Goal: Book appointment/travel/reservation

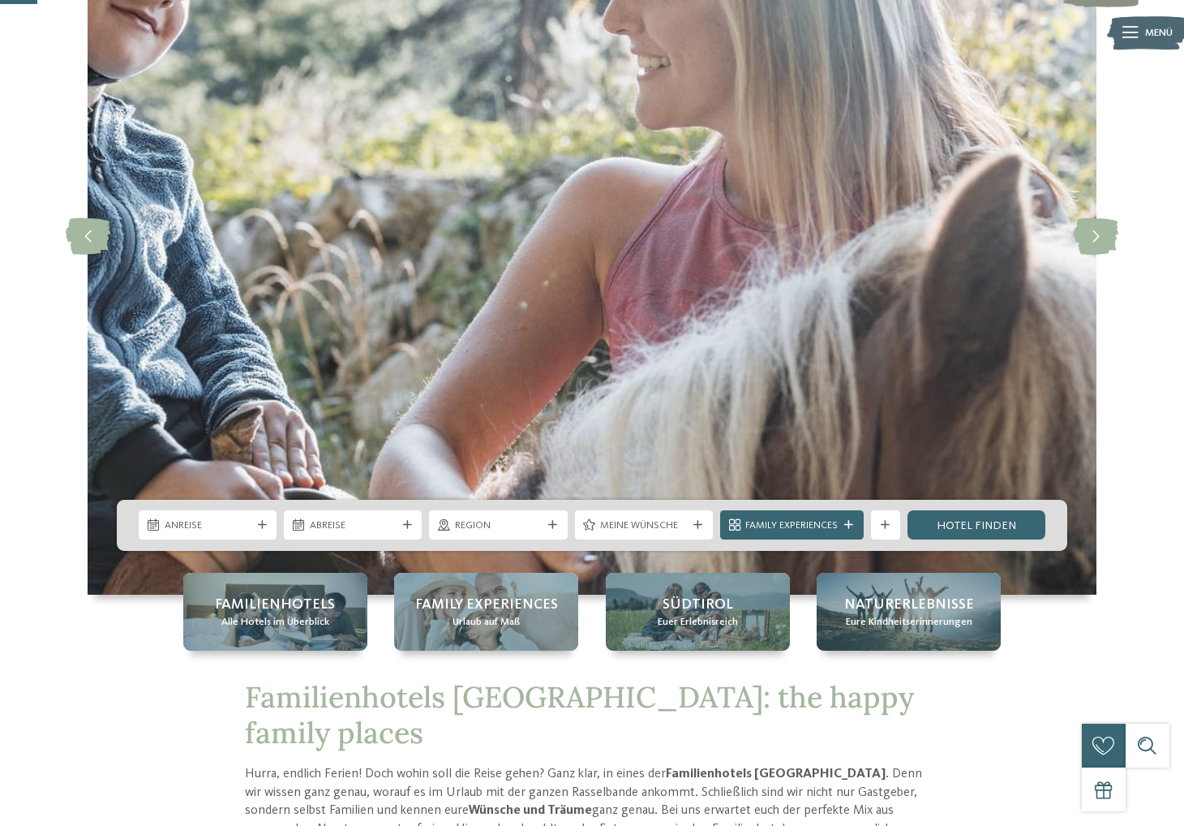
click at [262, 516] on div "Anreise" at bounding box center [208, 524] width 138 height 29
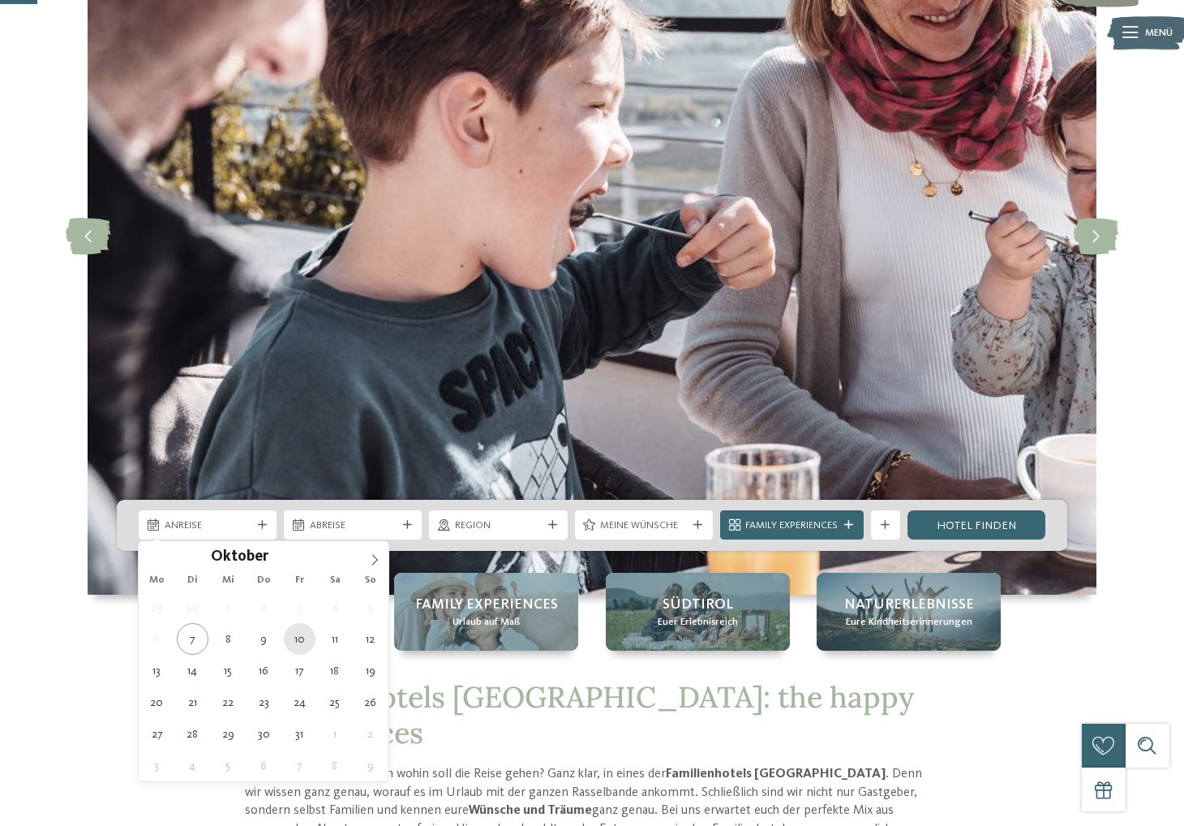
type div "10.10.2025"
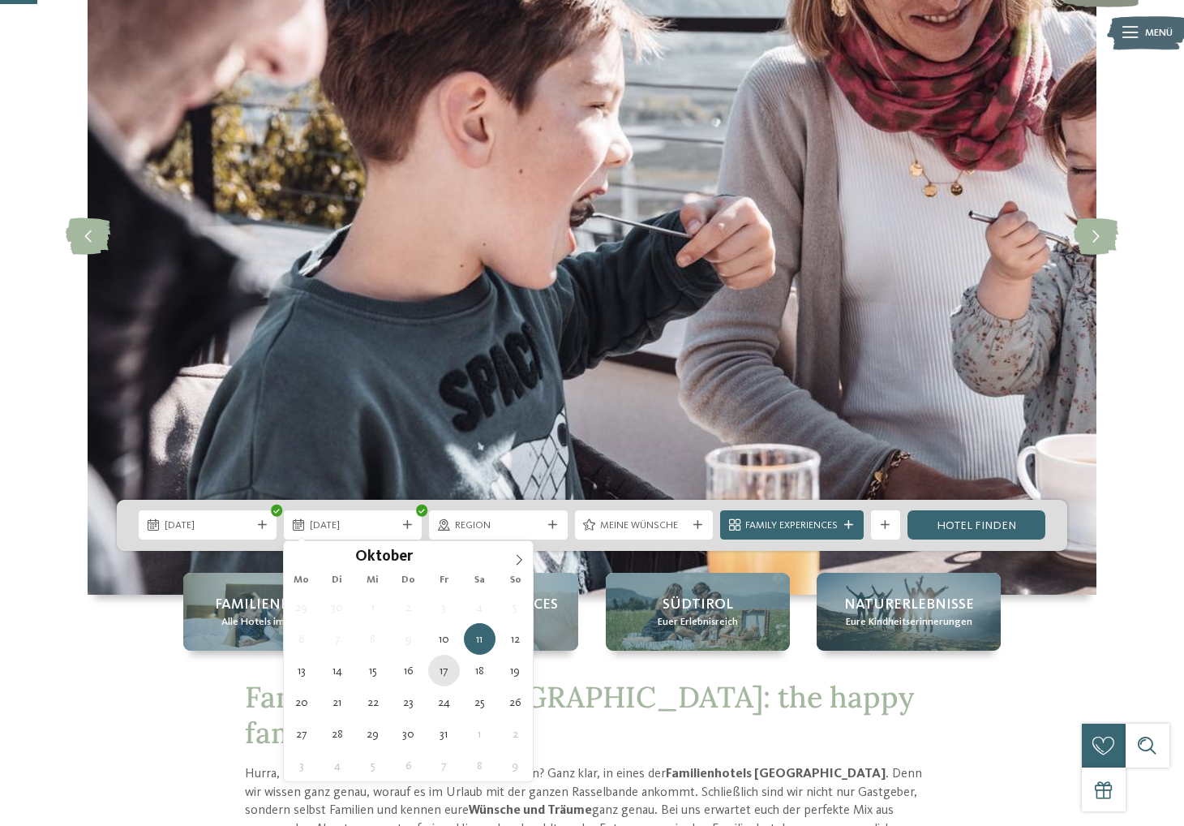
type div "17.10.2025"
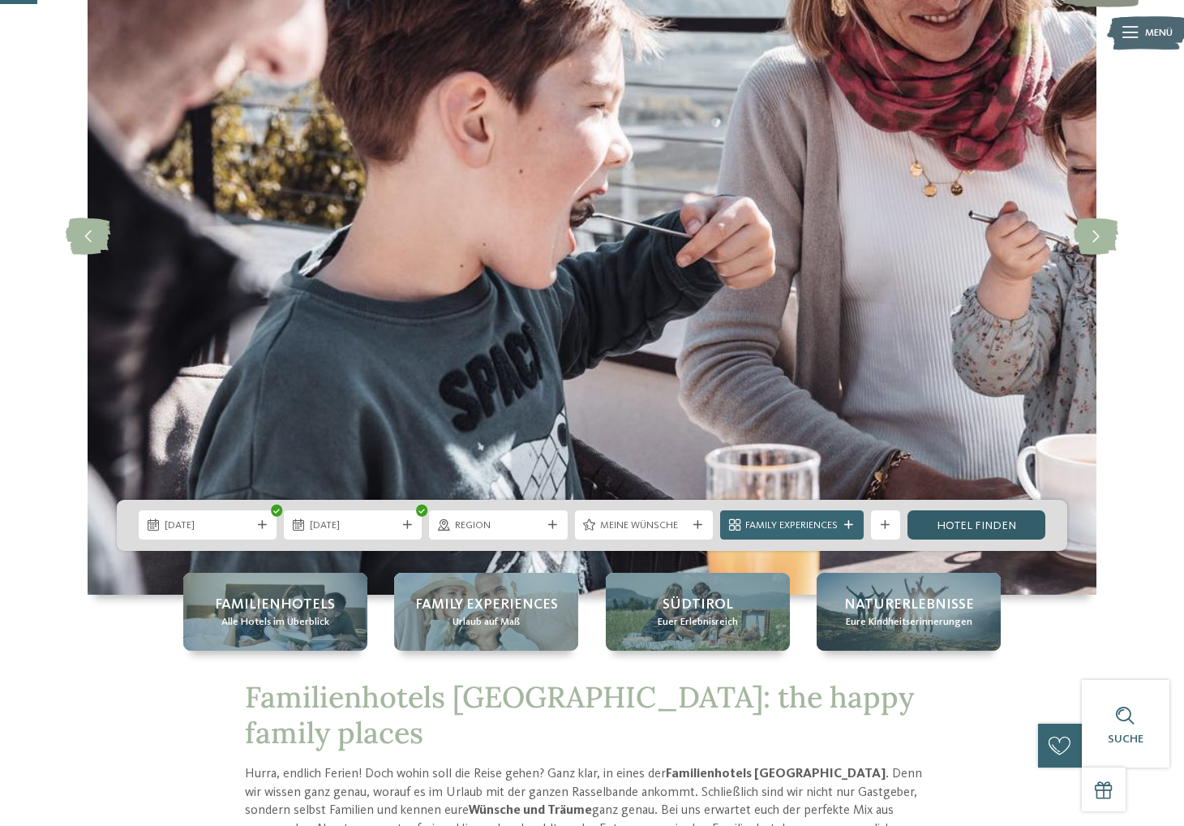
click at [964, 519] on link "Hotel finden" at bounding box center [977, 524] width 138 height 29
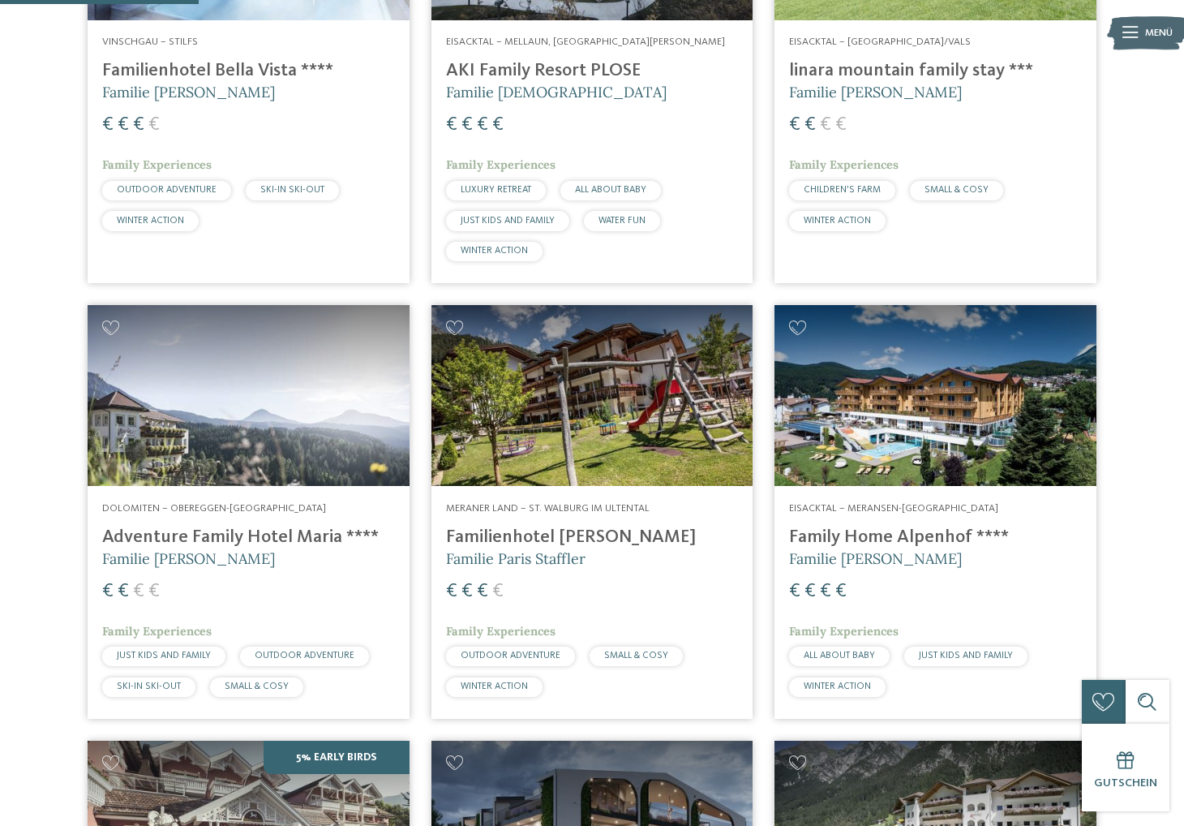
scroll to position [732, 0]
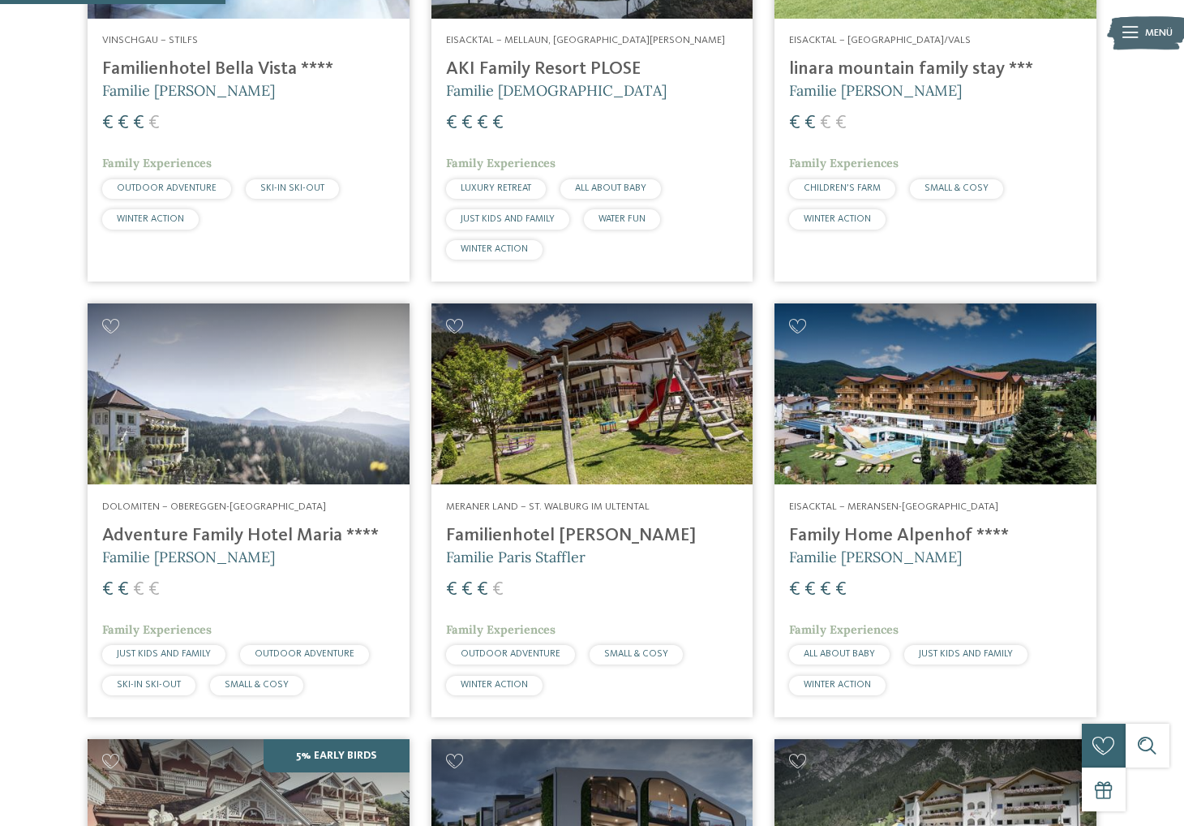
click at [373, 387] on img at bounding box center [249, 393] width 322 height 181
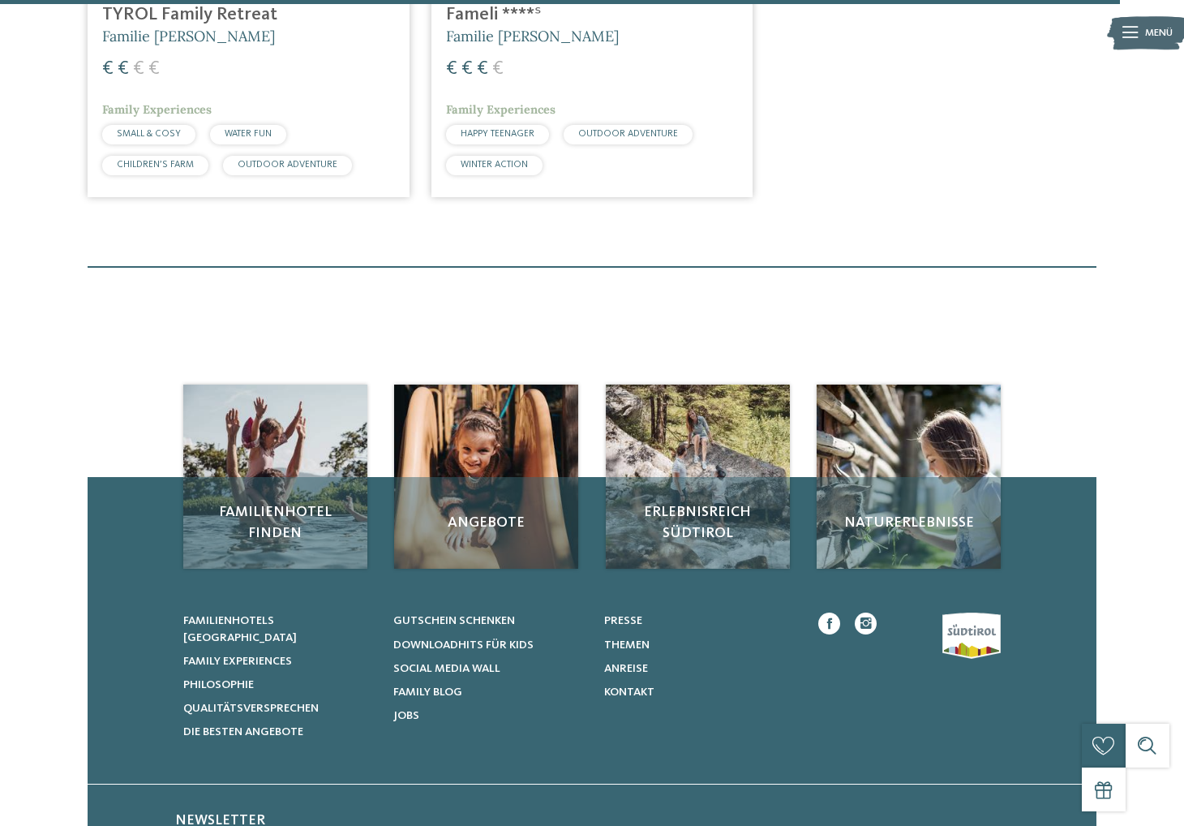
scroll to position [3640, 0]
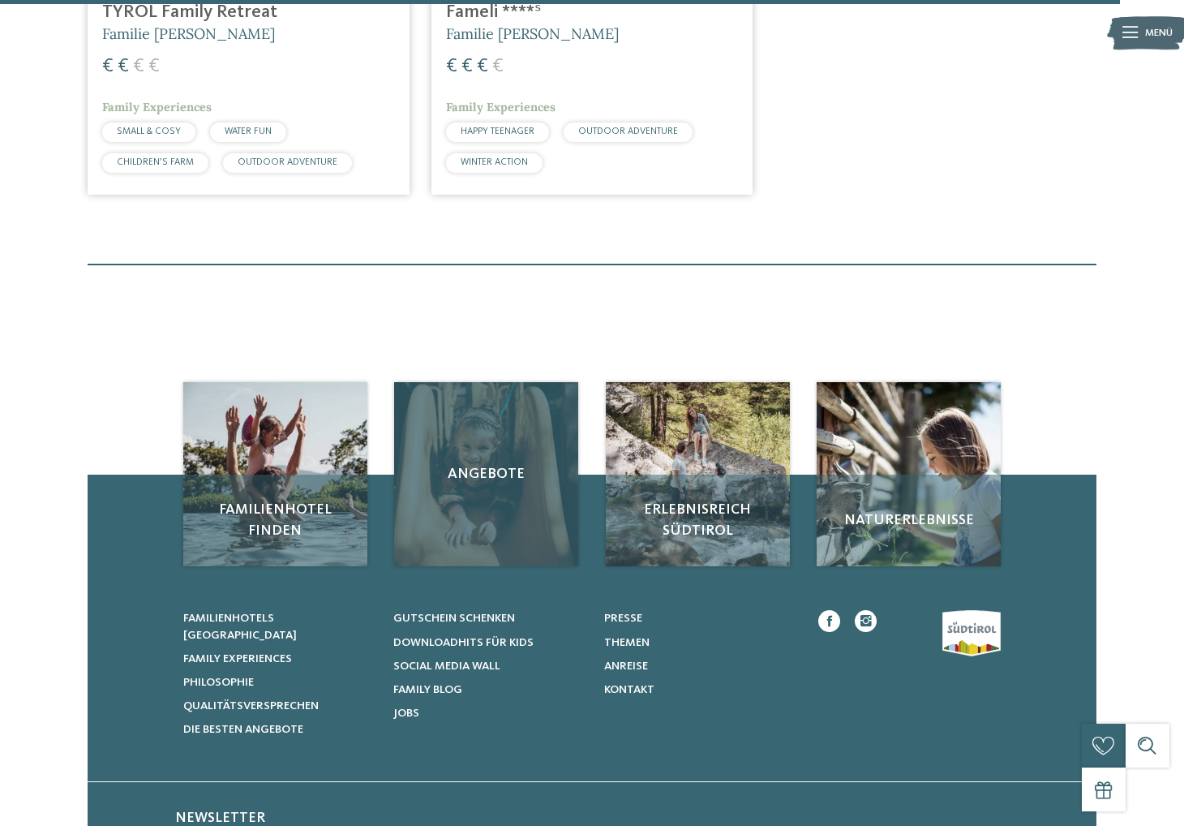
click at [508, 495] on div "Angebote" at bounding box center [486, 474] width 184 height 184
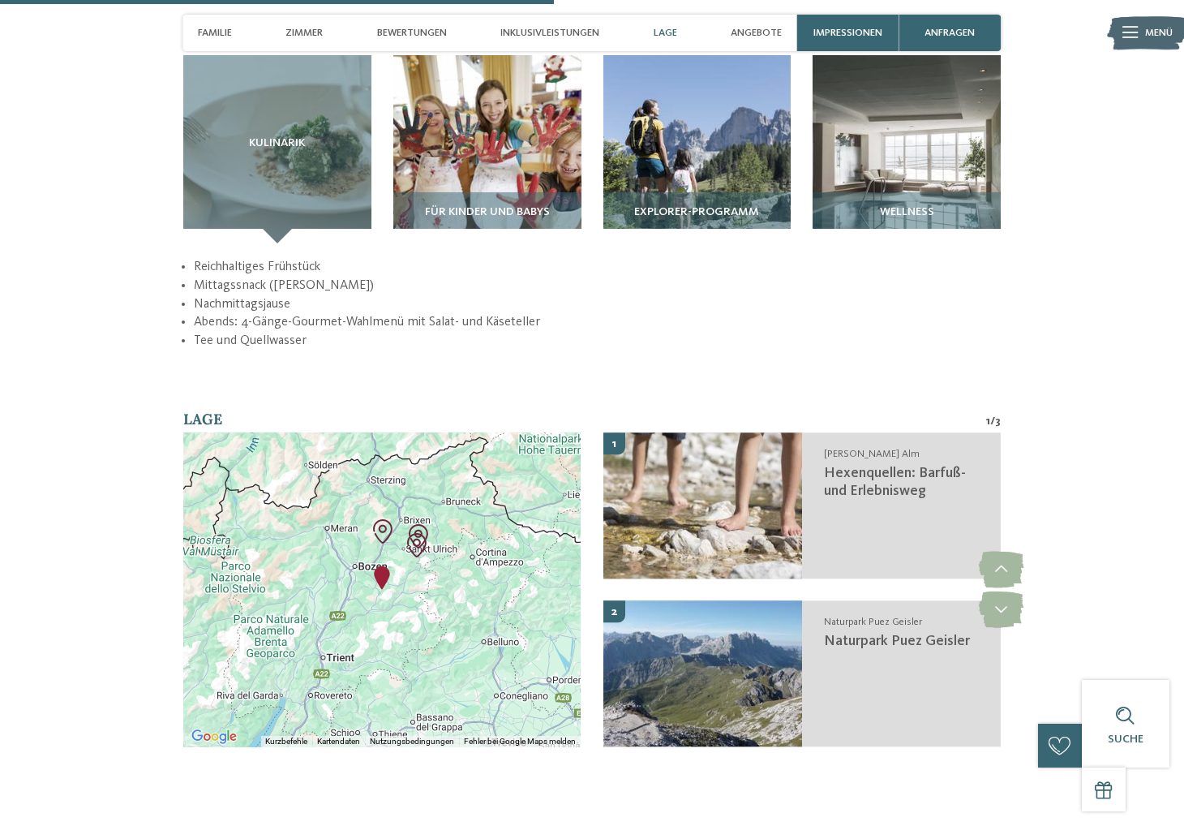
scroll to position [1962, 0]
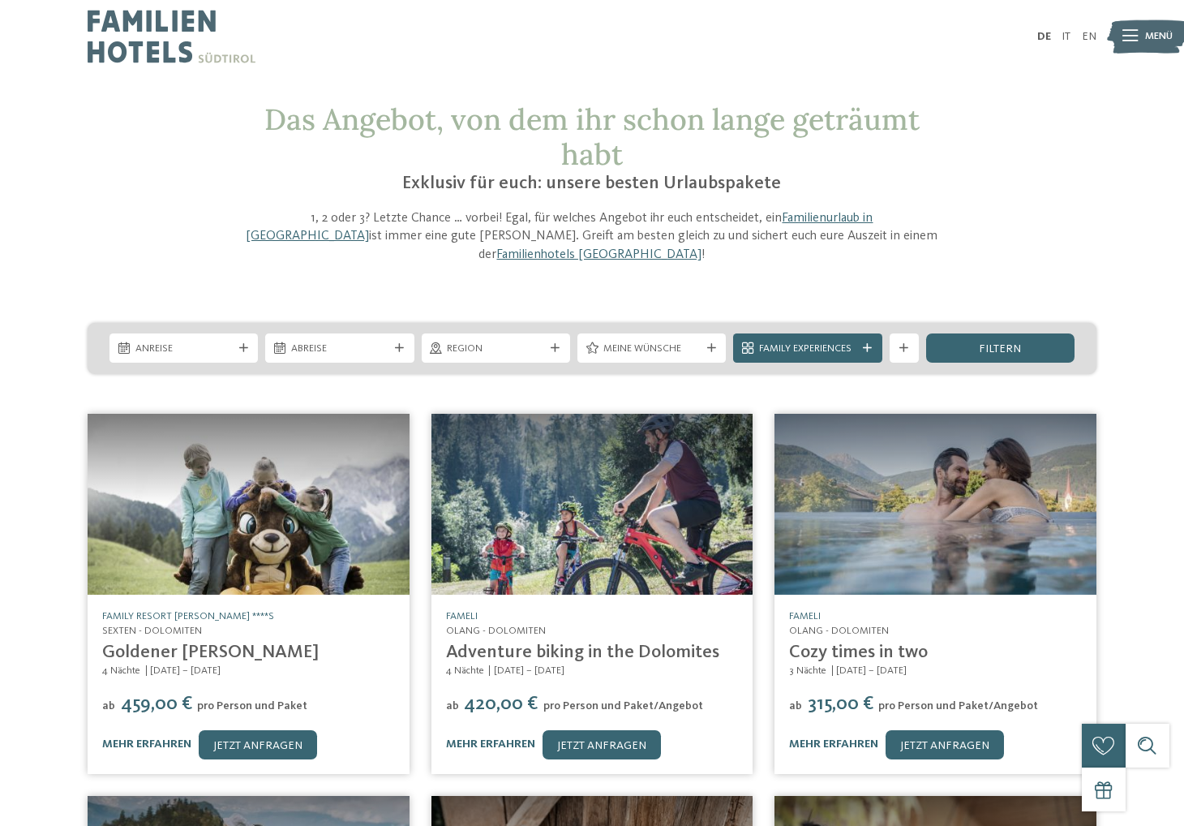
click at [612, 523] on img at bounding box center [593, 504] width 322 height 181
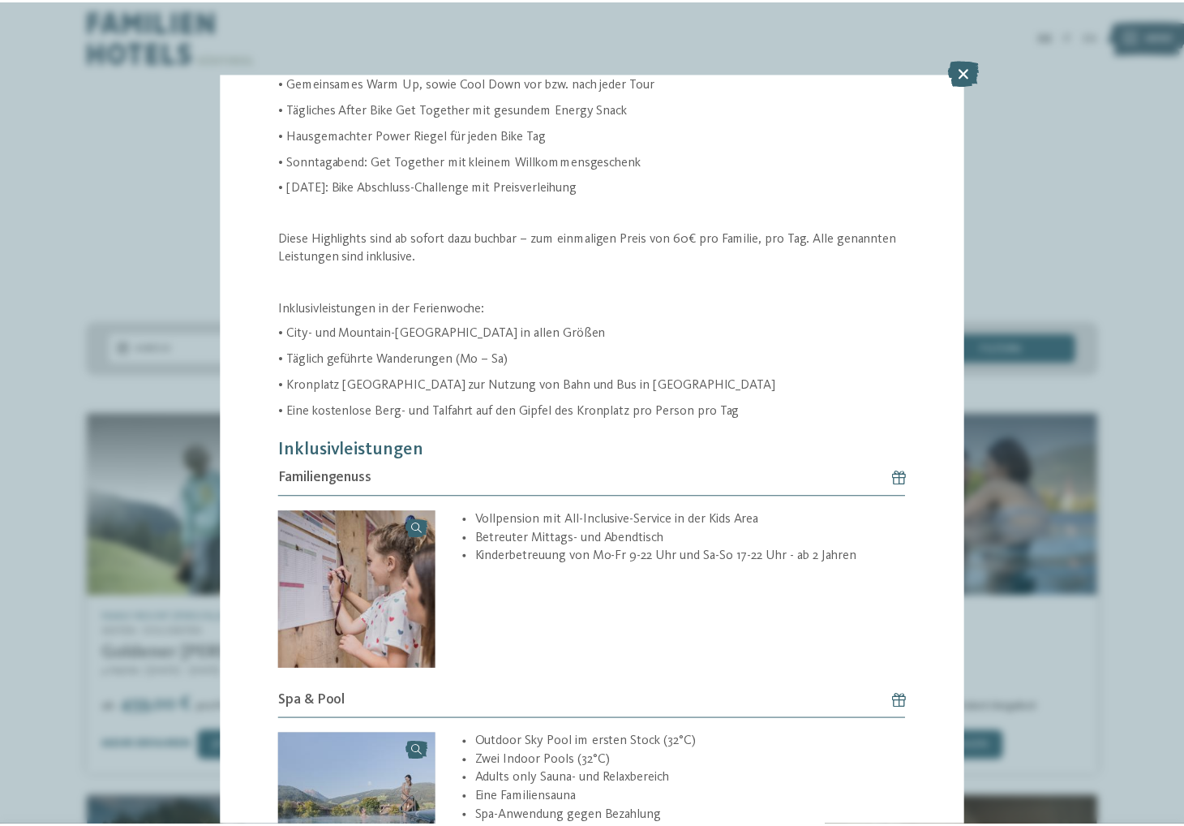
scroll to position [469, 0]
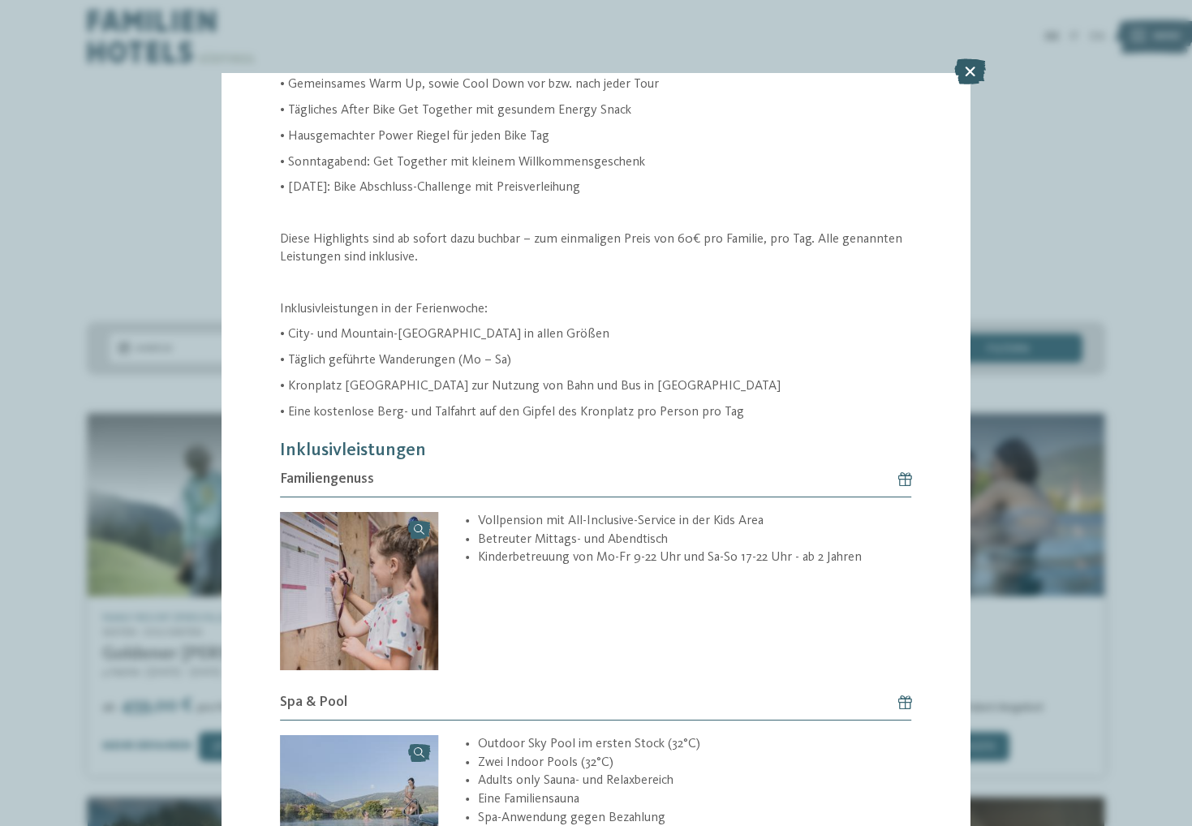
click at [972, 67] on icon at bounding box center [970, 71] width 32 height 26
